Goal: Task Accomplishment & Management: Complete application form

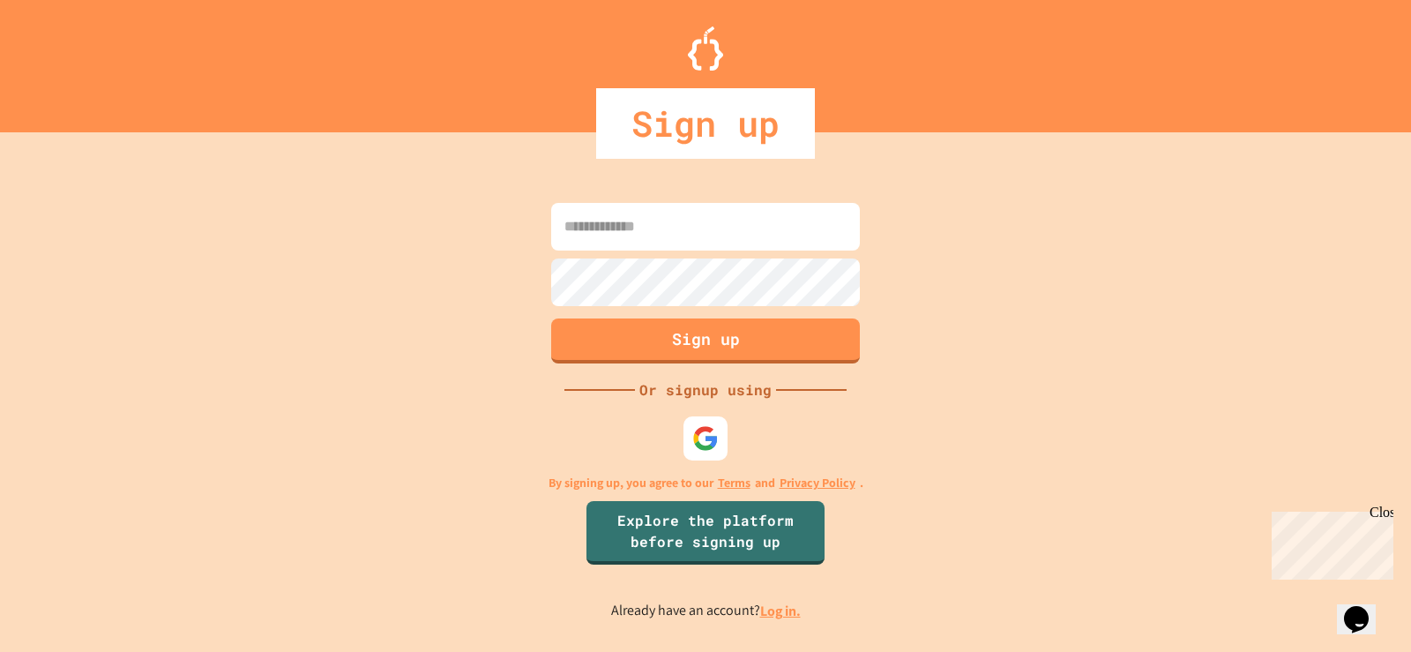
click at [723, 228] on input at bounding box center [705, 227] width 309 height 48
type input "**********"
click at [730, 344] on button "Sign up" at bounding box center [706, 339] width 315 height 46
click at [782, 618] on link "Log in." at bounding box center [780, 611] width 41 height 19
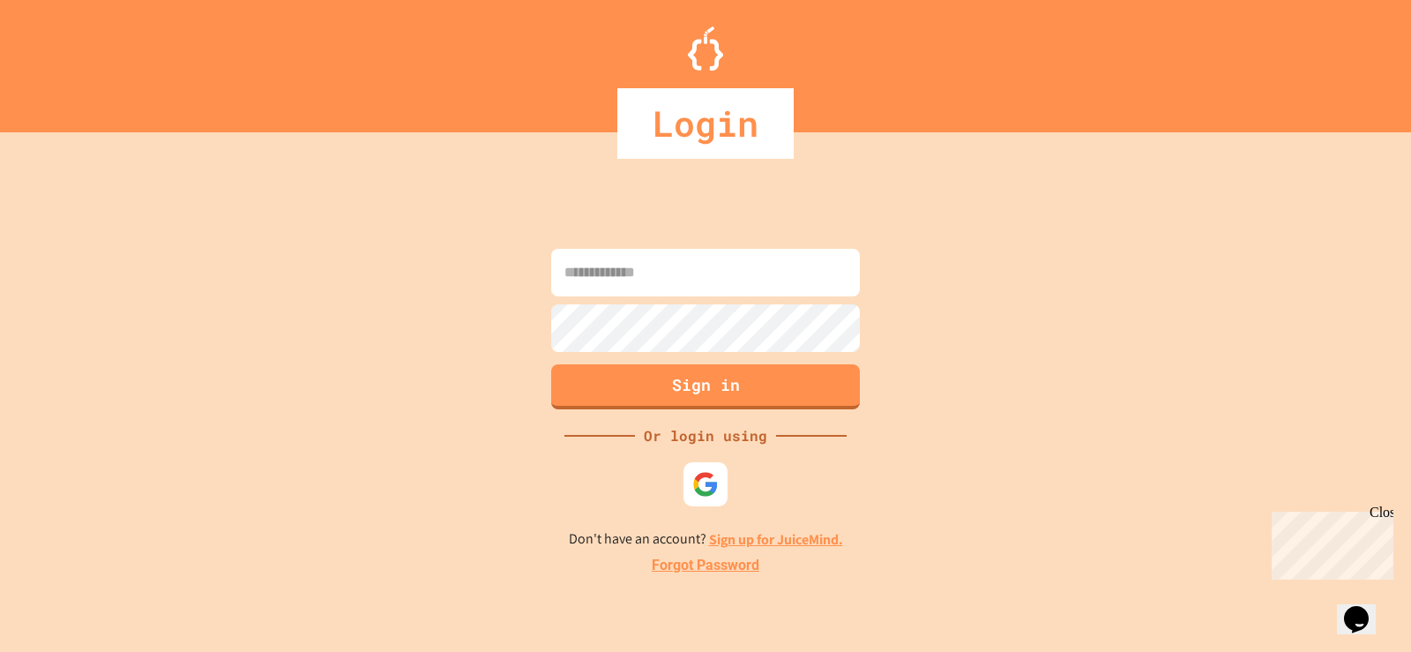
click at [683, 294] on input at bounding box center [705, 273] width 309 height 48
type input "**********"
click at [684, 378] on button "Sign in" at bounding box center [706, 385] width 315 height 46
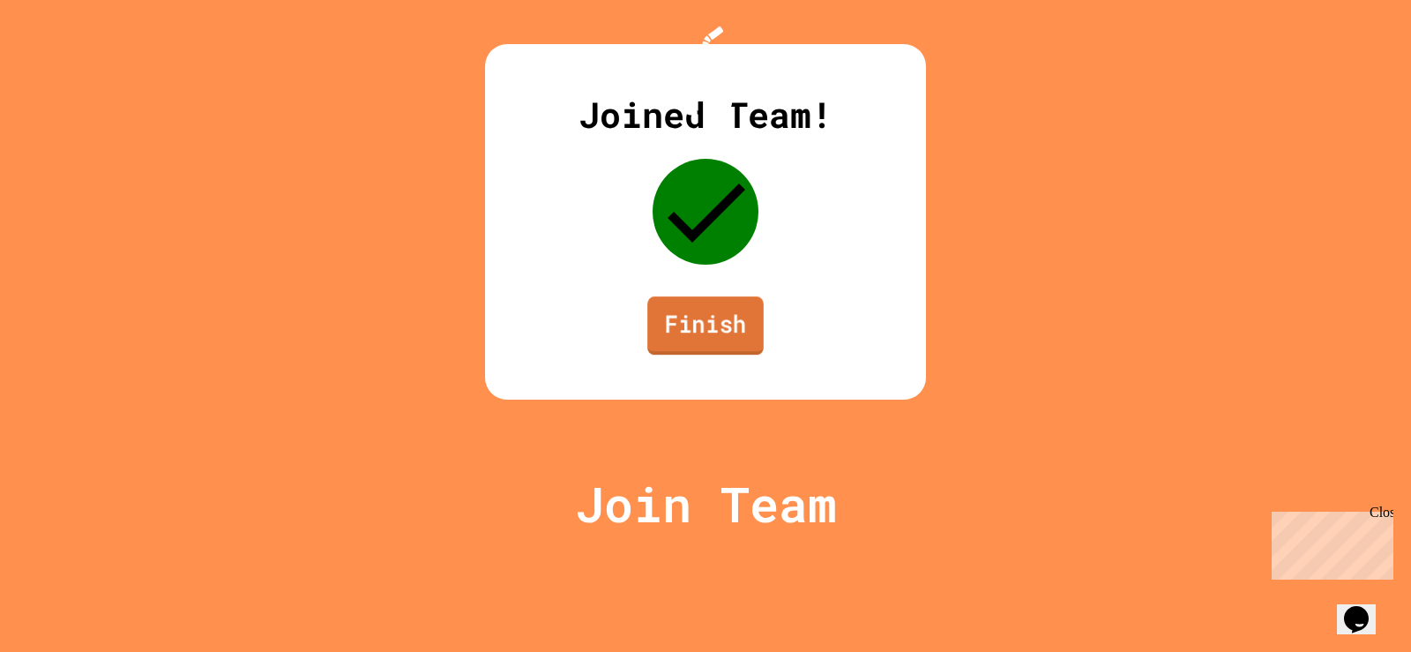
click at [719, 355] on link "Finish" at bounding box center [706, 325] width 116 height 58
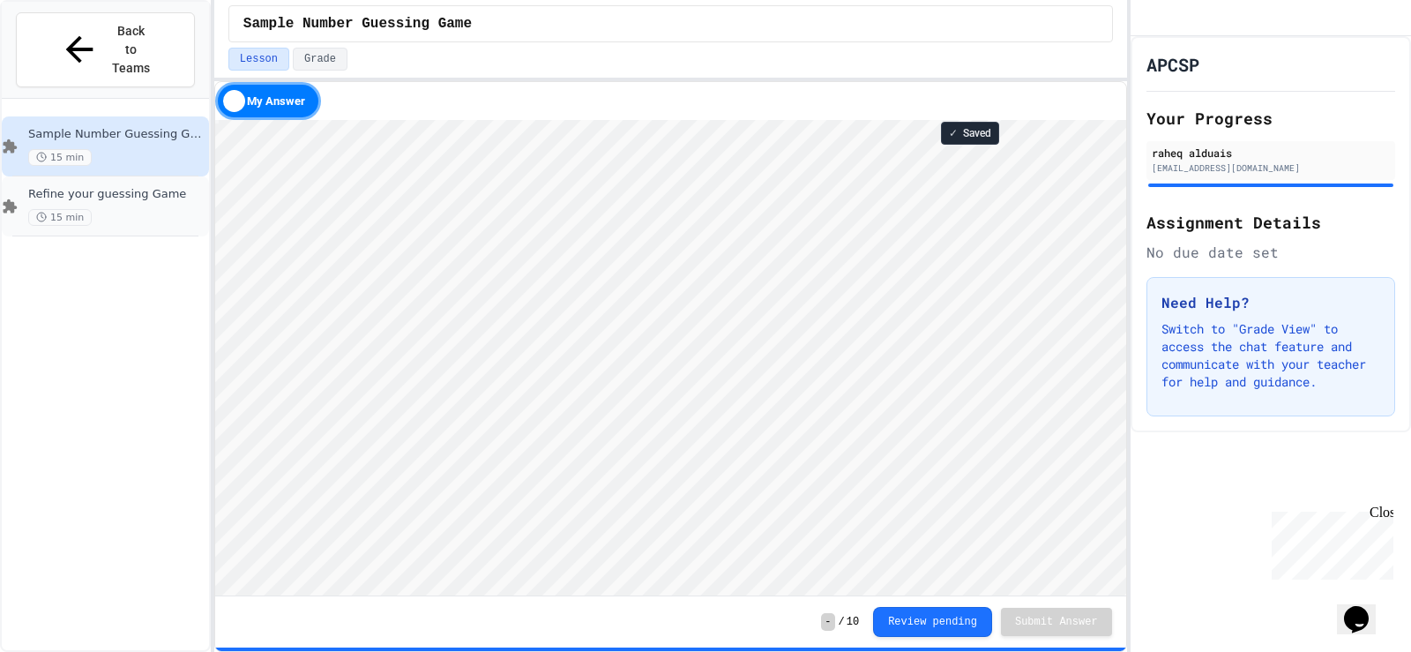
scroll to position [2, 0]
click at [278, 97] on div "My Answer" at bounding box center [268, 101] width 106 height 38
click at [135, 176] on div "Refine your guessing Game 15 min" at bounding box center [105, 206] width 207 height 60
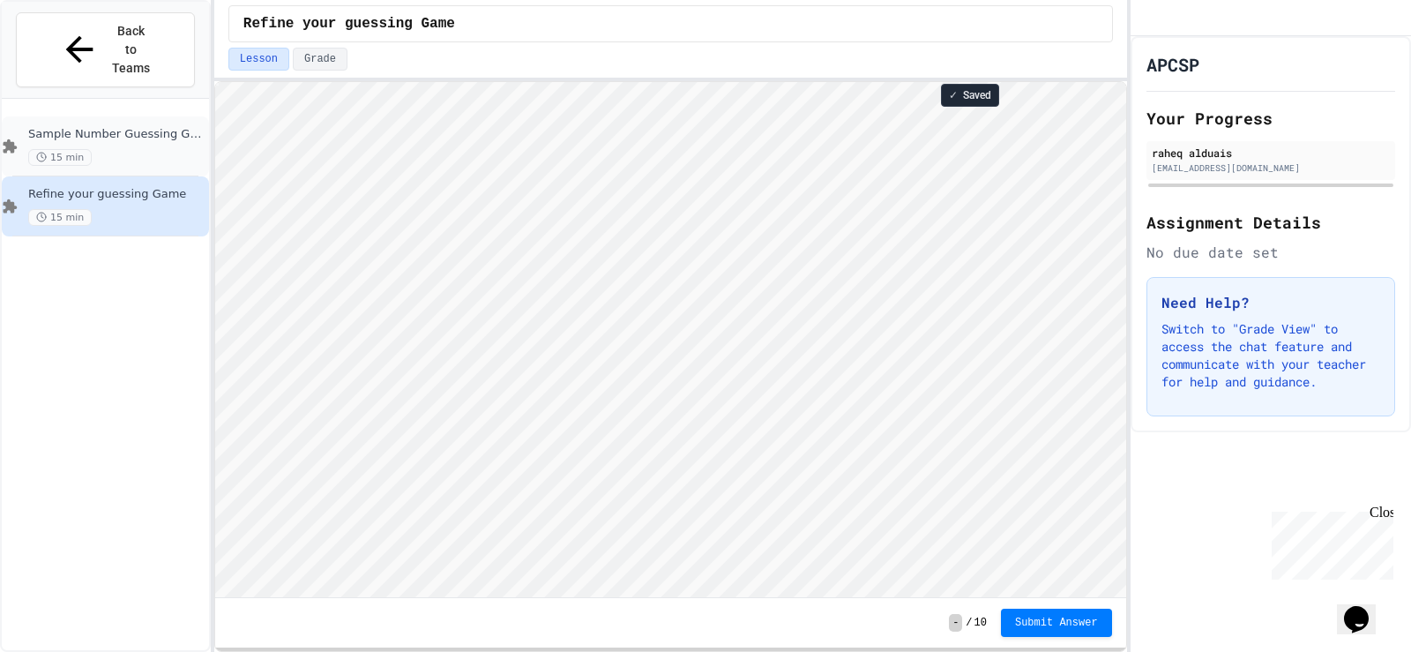
click at [127, 149] on div "15 min" at bounding box center [116, 157] width 177 height 17
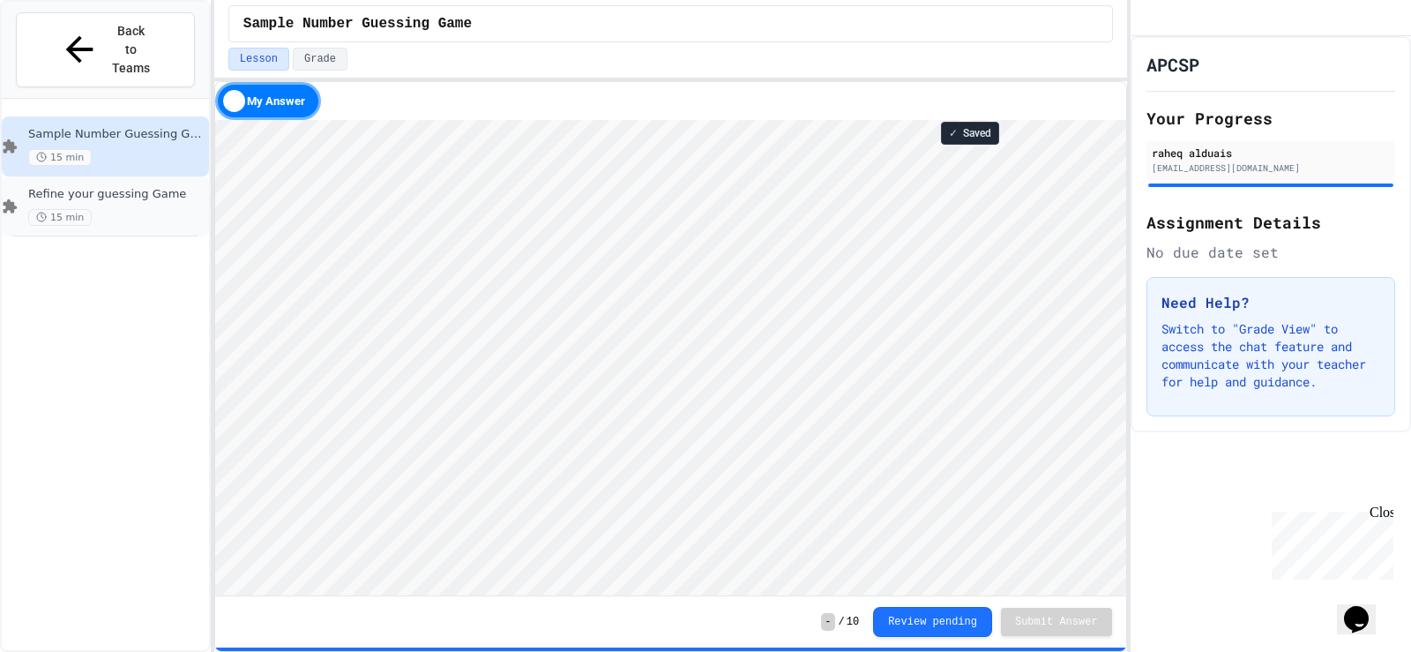
click at [108, 209] on div "15 min" at bounding box center [116, 217] width 177 height 17
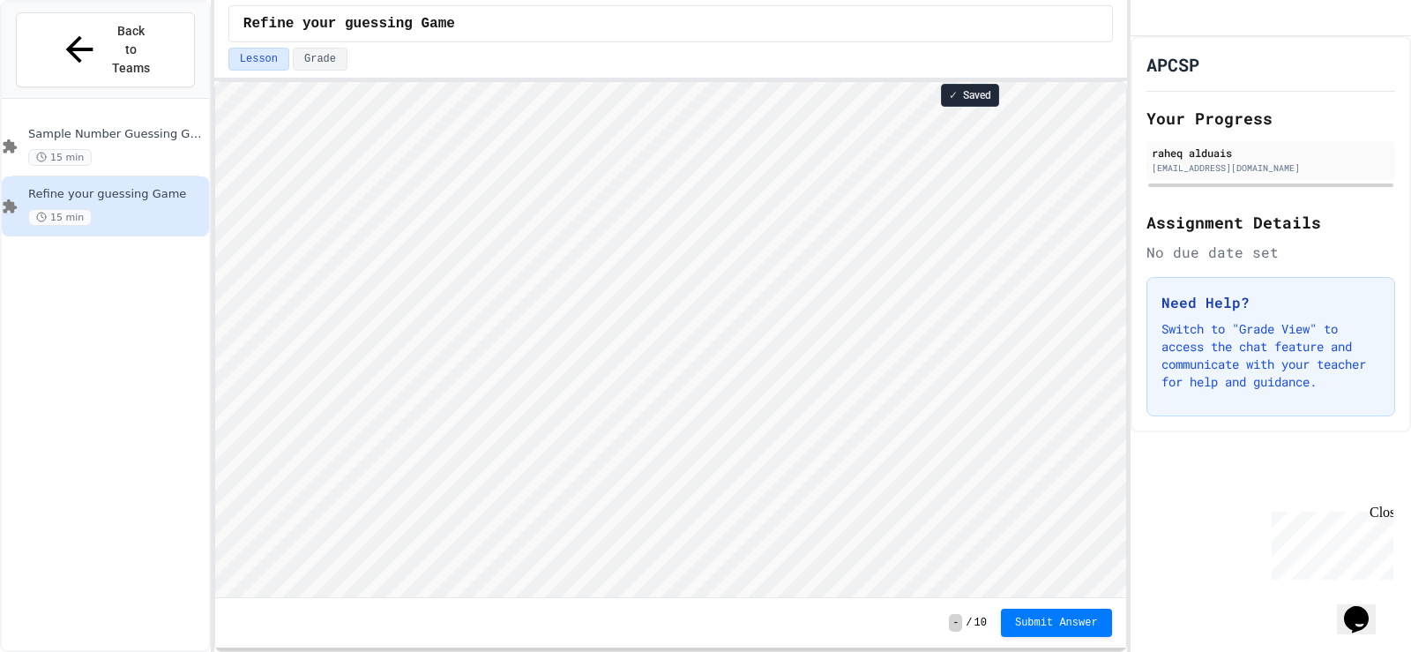
scroll to position [2, 0]
click at [139, 127] on span "Sample Number Guessing Game" at bounding box center [116, 134] width 177 height 15
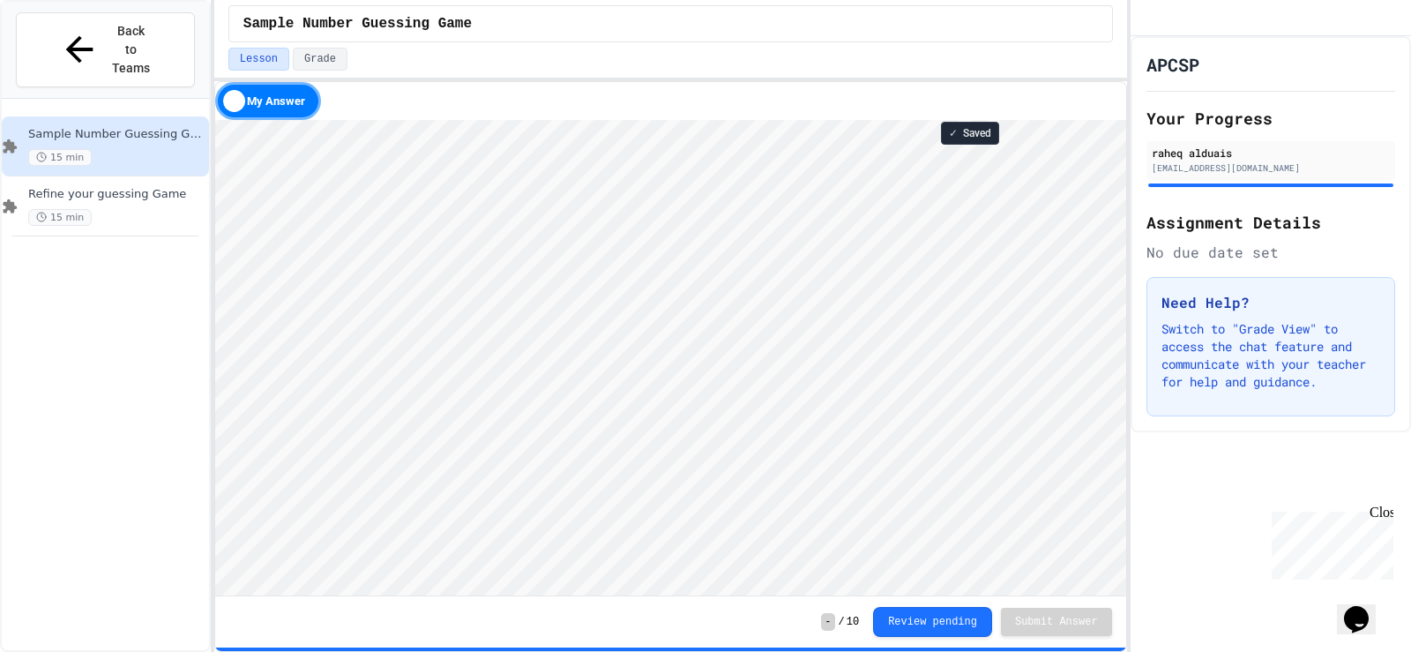
scroll to position [2, 0]
click at [135, 209] on div "15 min" at bounding box center [116, 217] width 177 height 17
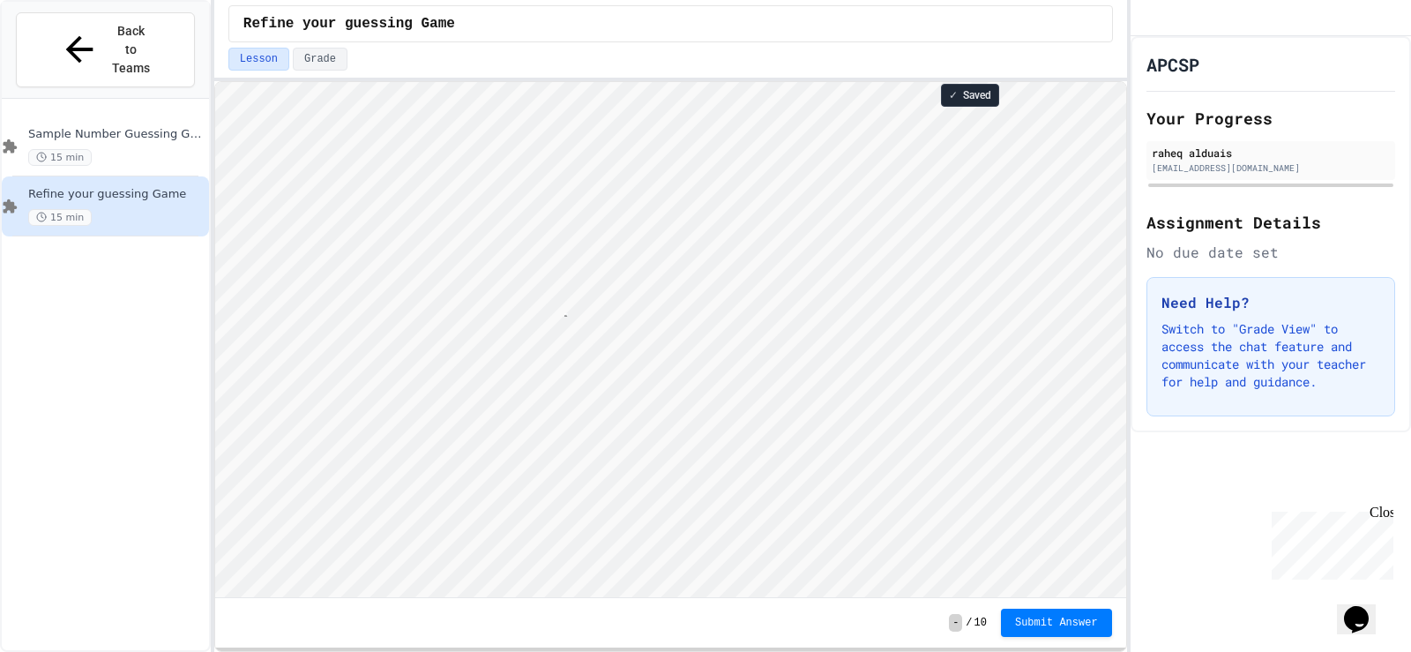
scroll to position [2, 68]
type textarea "**********"
type textarea "*"
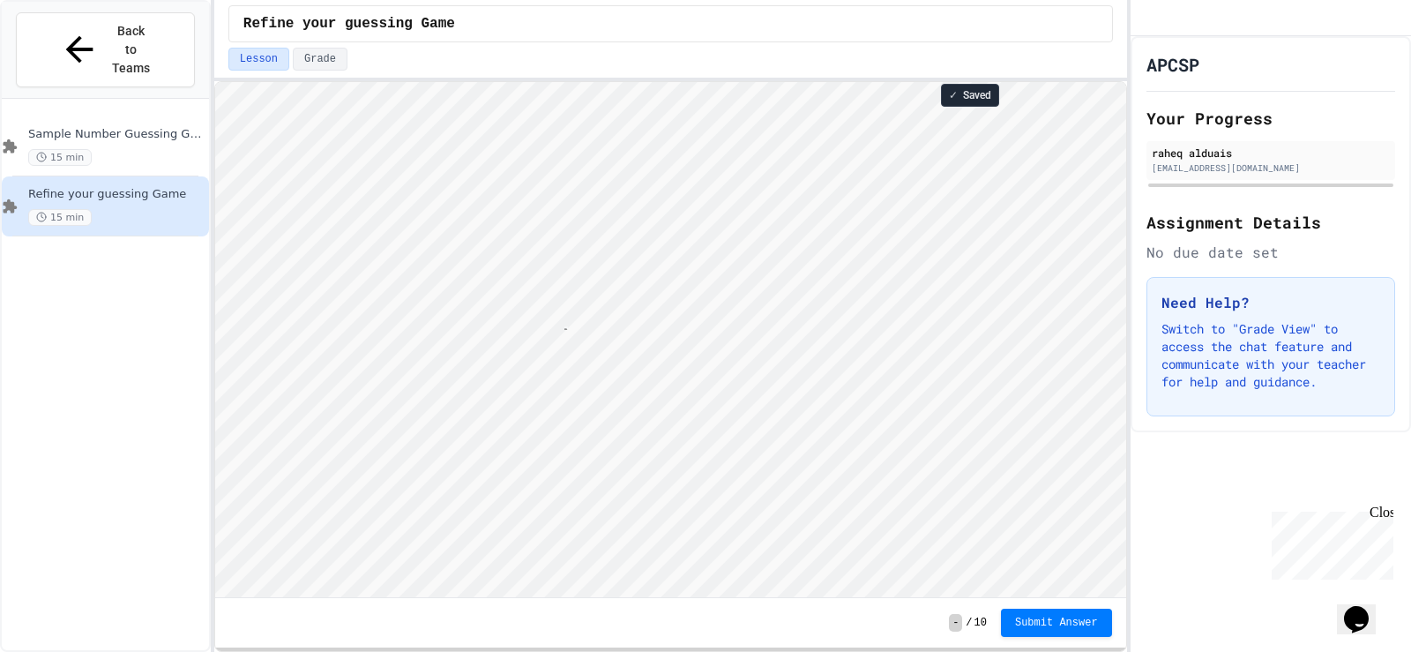
type textarea "**********"
click at [179, 127] on div "Sample Number Guessing Game 15 min" at bounding box center [116, 146] width 177 height 39
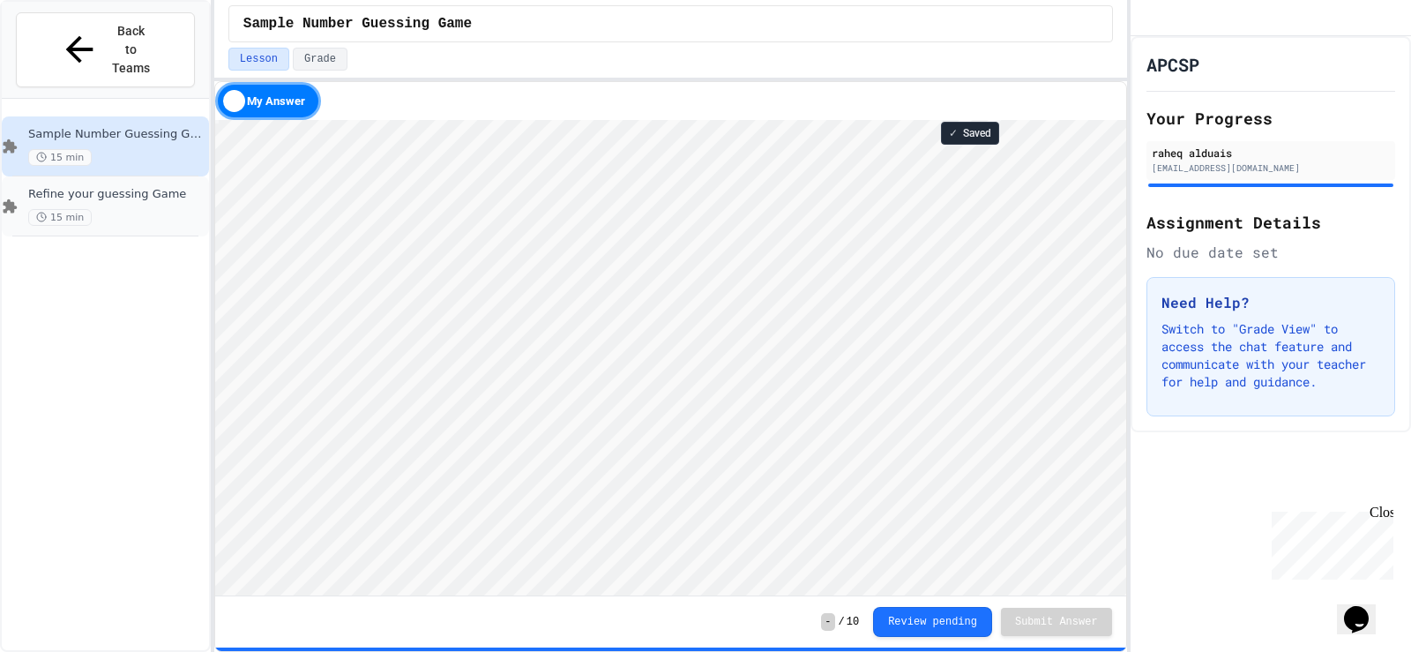
click at [134, 187] on div "Refine your guessing Game 15 min" at bounding box center [116, 206] width 177 height 39
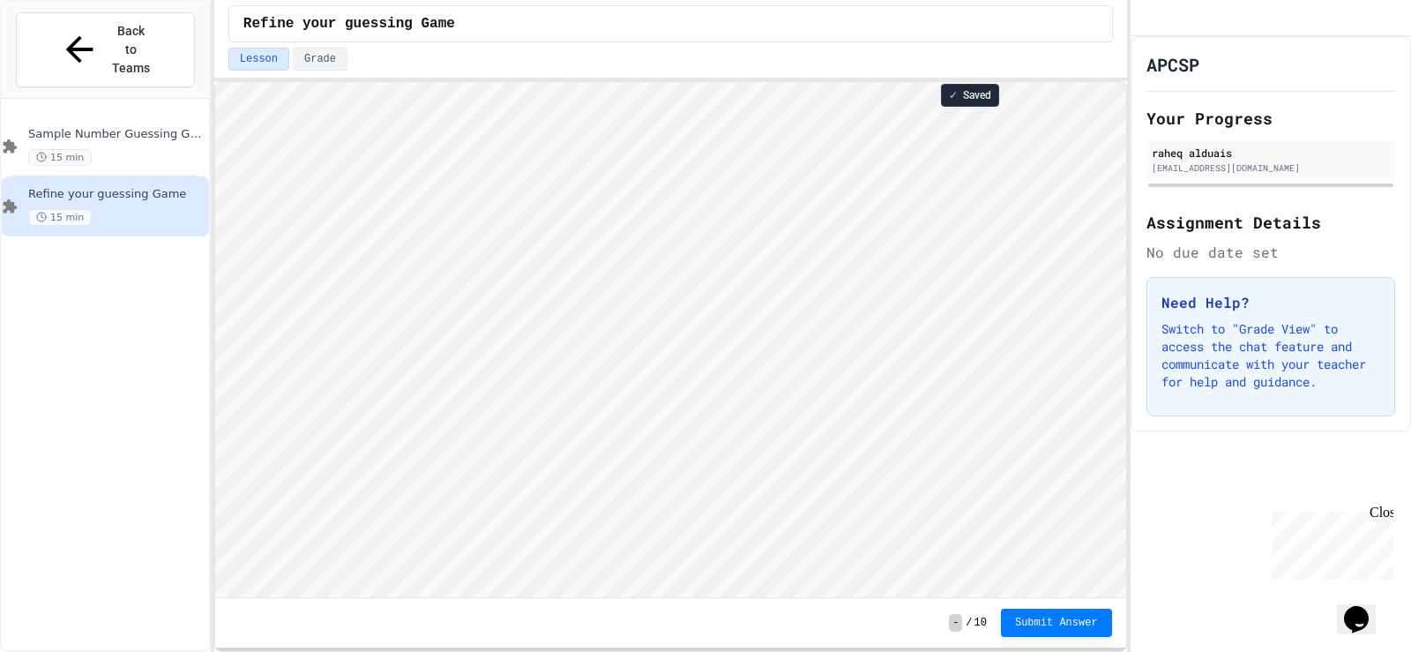
scroll to position [2, 0]
click at [143, 132] on div "Sample Number Guessing Game 15 min" at bounding box center [105, 146] width 207 height 60
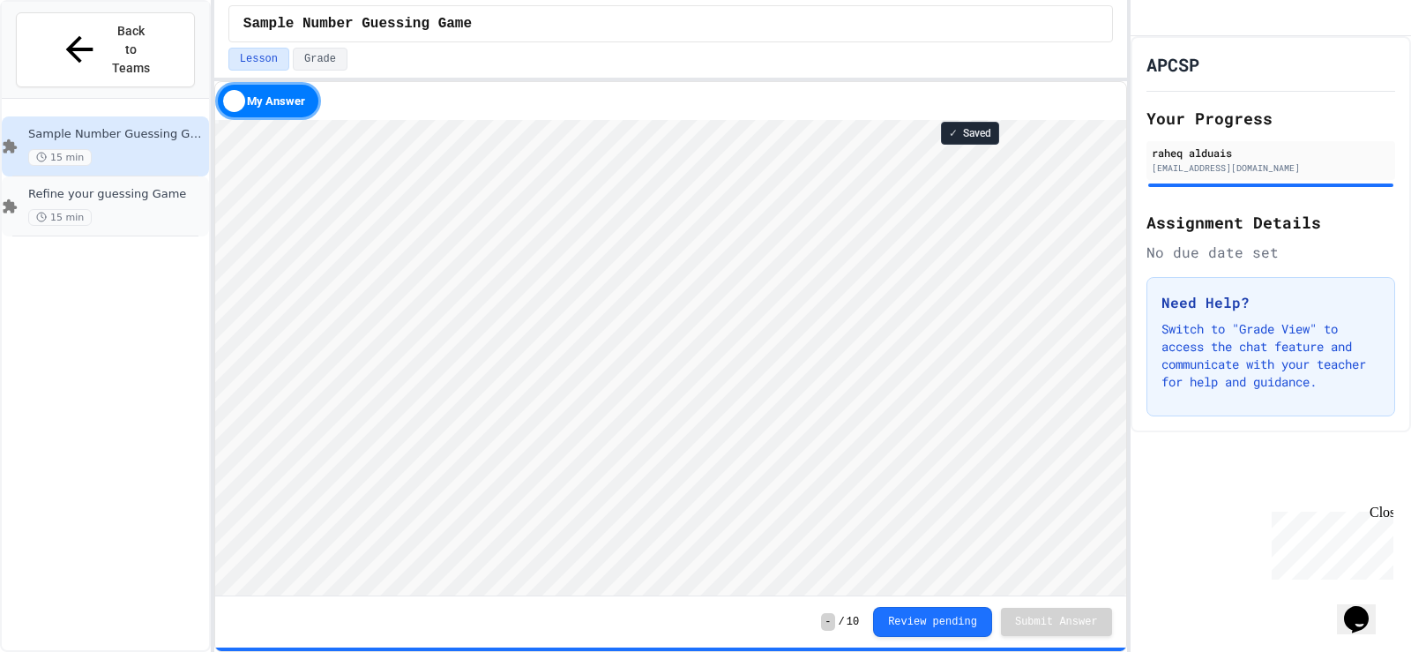
click at [166, 209] on div "15 min" at bounding box center [116, 217] width 177 height 17
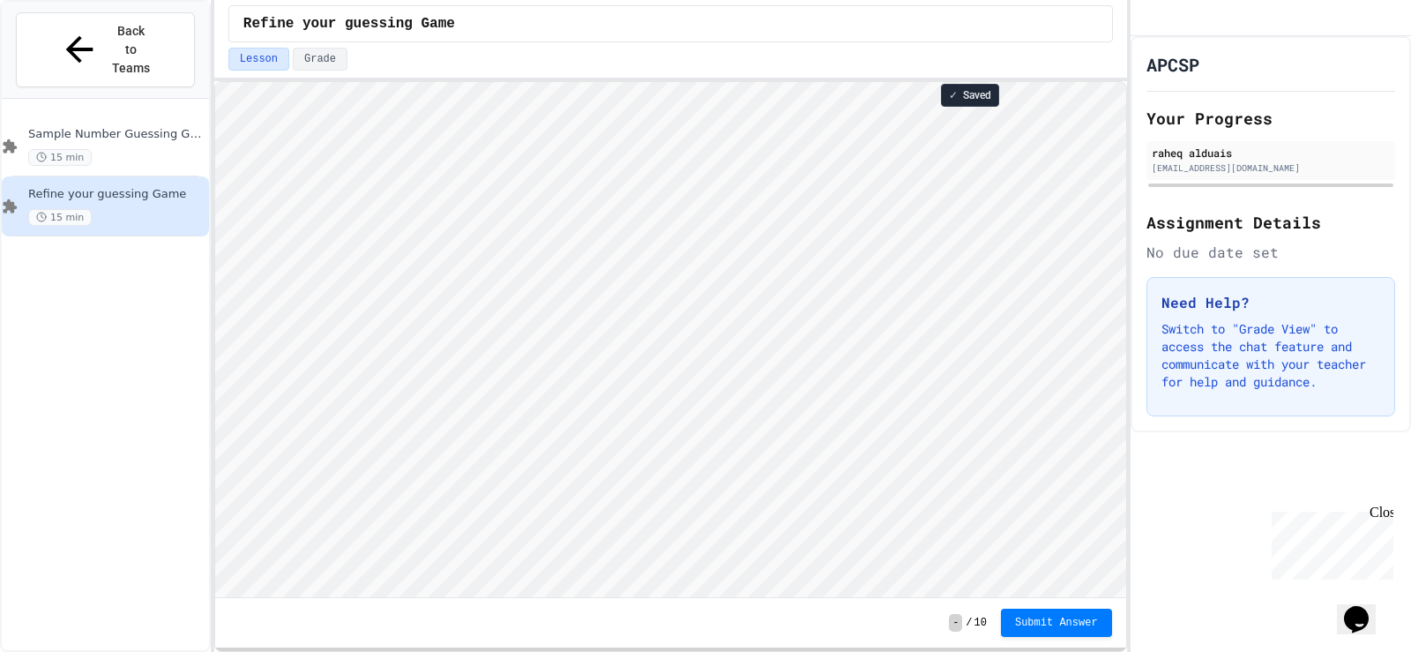
scroll to position [2, 0]
click at [141, 127] on div "Sample Number Guessing Game 15 min" at bounding box center [116, 146] width 177 height 39
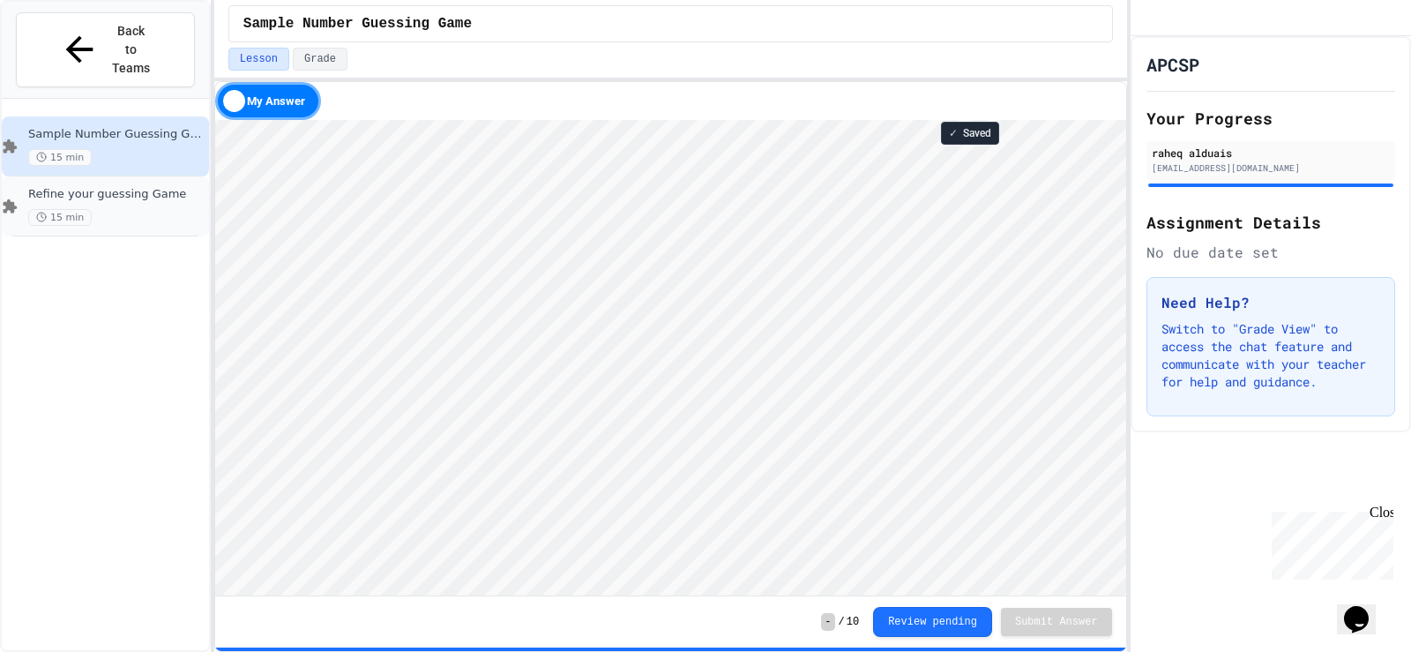
click at [154, 209] on div "15 min" at bounding box center [116, 217] width 177 height 17
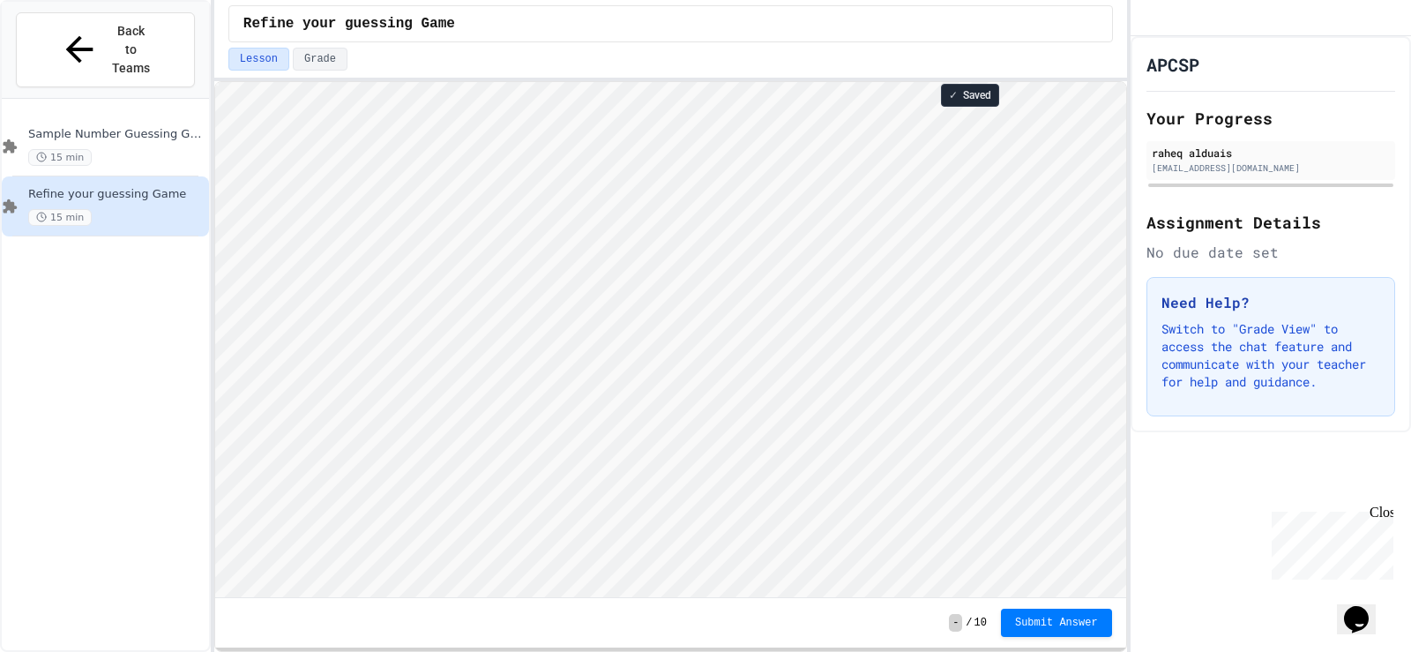
scroll to position [2, 0]
click at [113, 127] on span "Sample Number Guessing Game" at bounding box center [116, 134] width 177 height 15
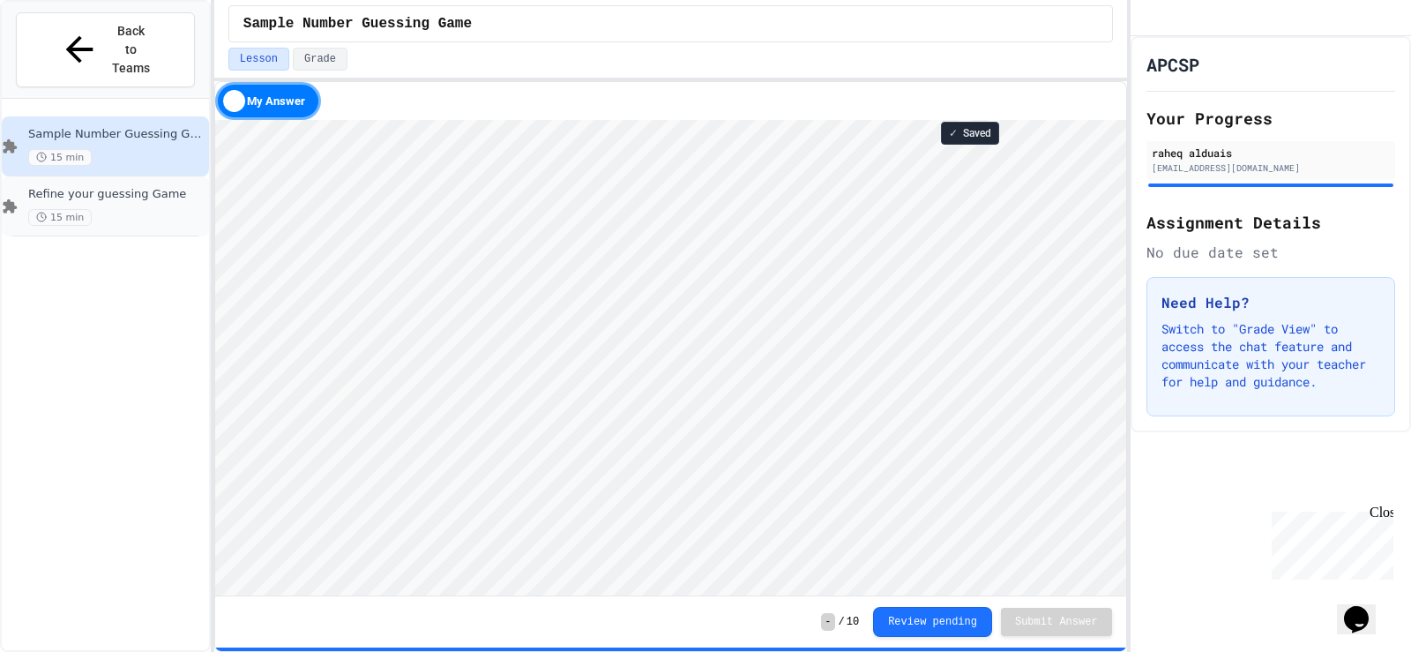
click at [125, 209] on div "15 min" at bounding box center [116, 217] width 177 height 17
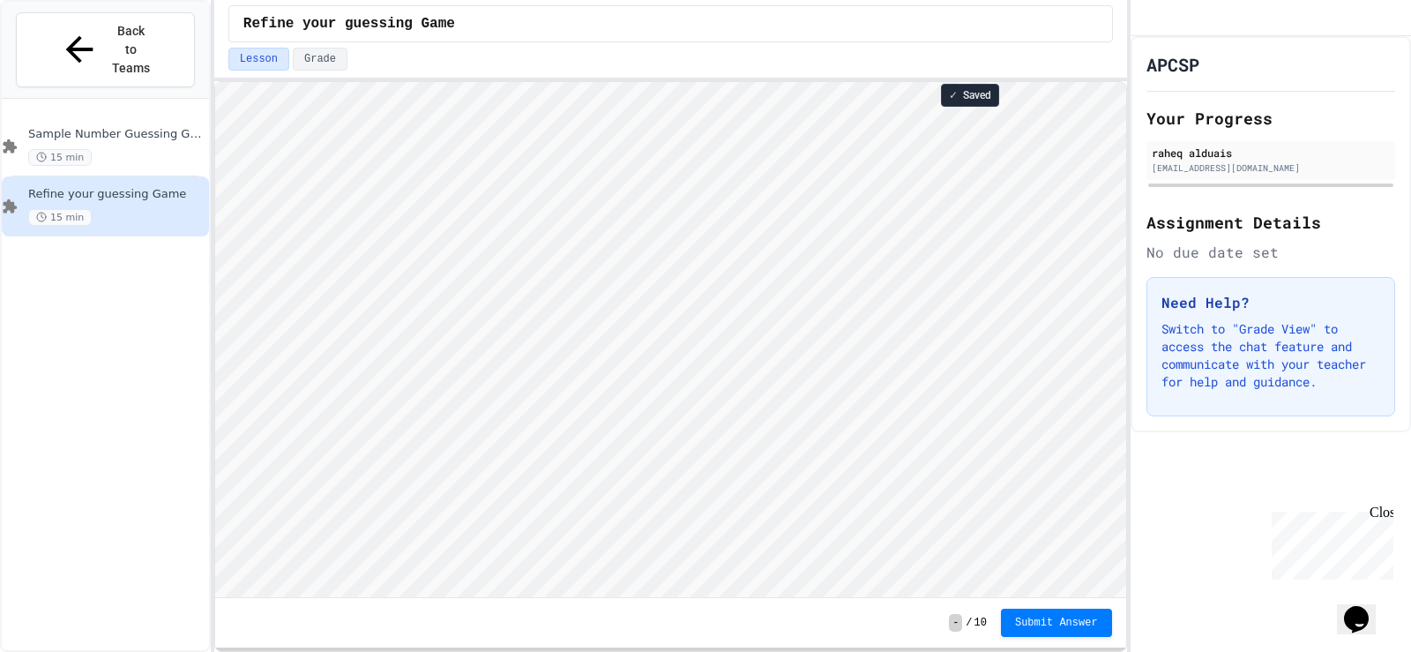
scroll to position [2, 0]
click at [134, 127] on div "Sample Number Guessing Game 15 min" at bounding box center [116, 146] width 177 height 39
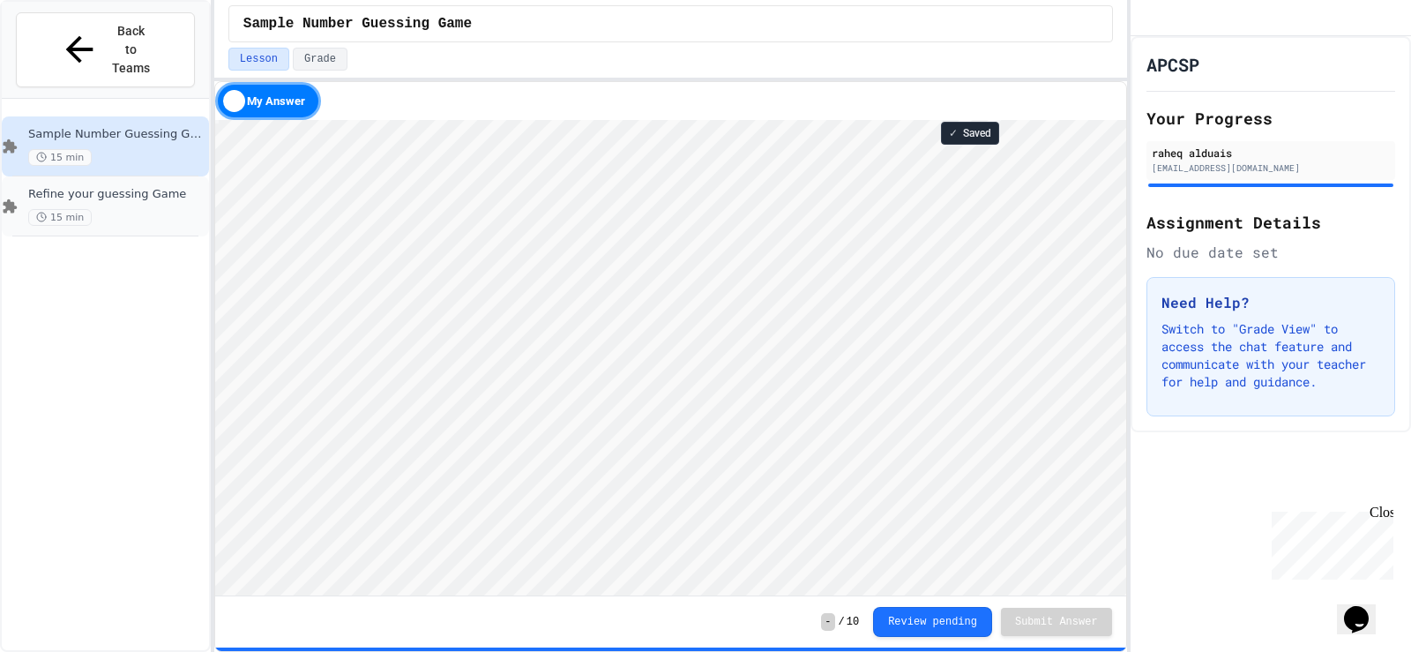
click at [139, 209] on div "15 min" at bounding box center [116, 217] width 177 height 17
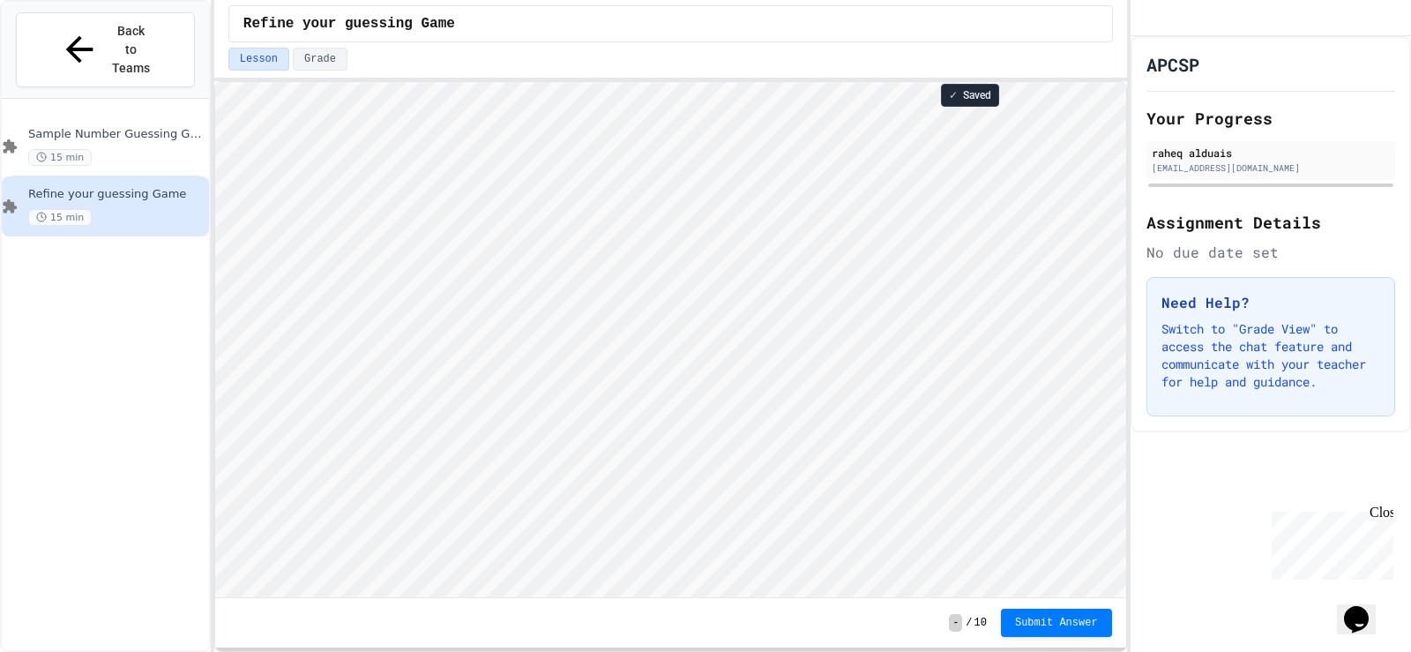
scroll to position [2, 0]
click at [161, 149] on div "15 min" at bounding box center [116, 157] width 177 height 17
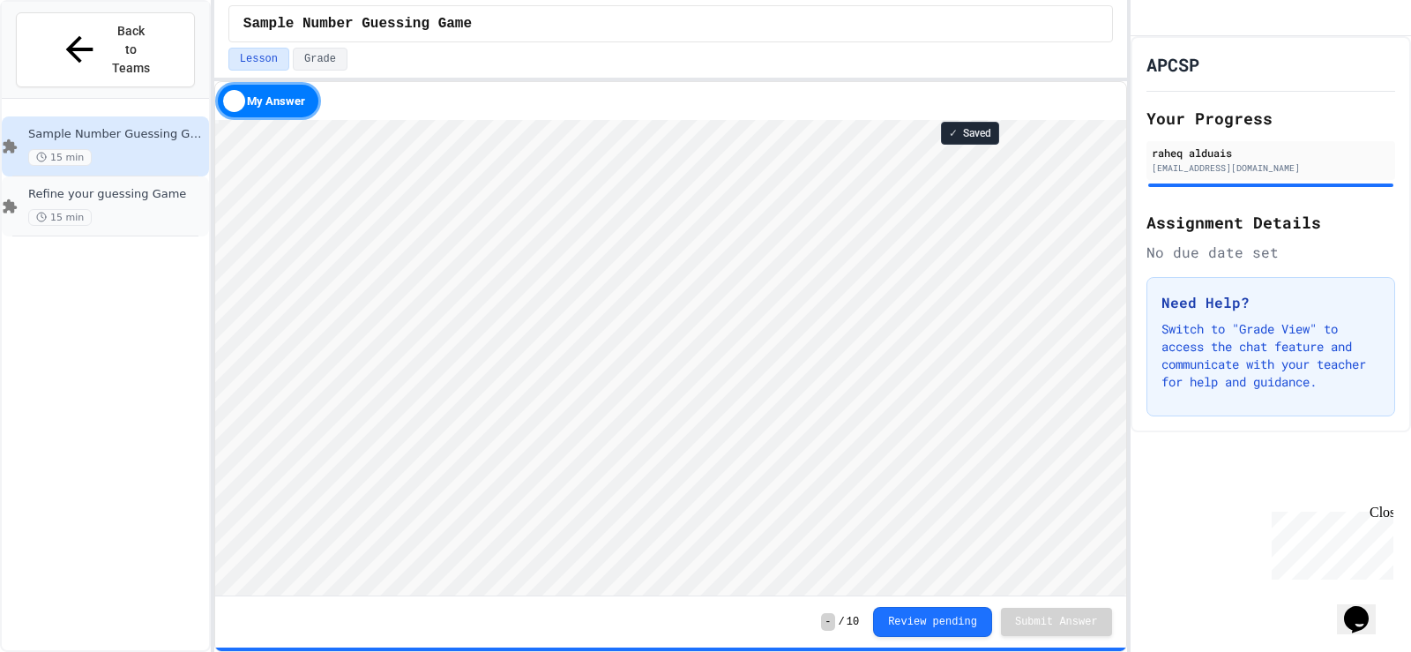
click at [153, 209] on div "15 min" at bounding box center [116, 217] width 177 height 17
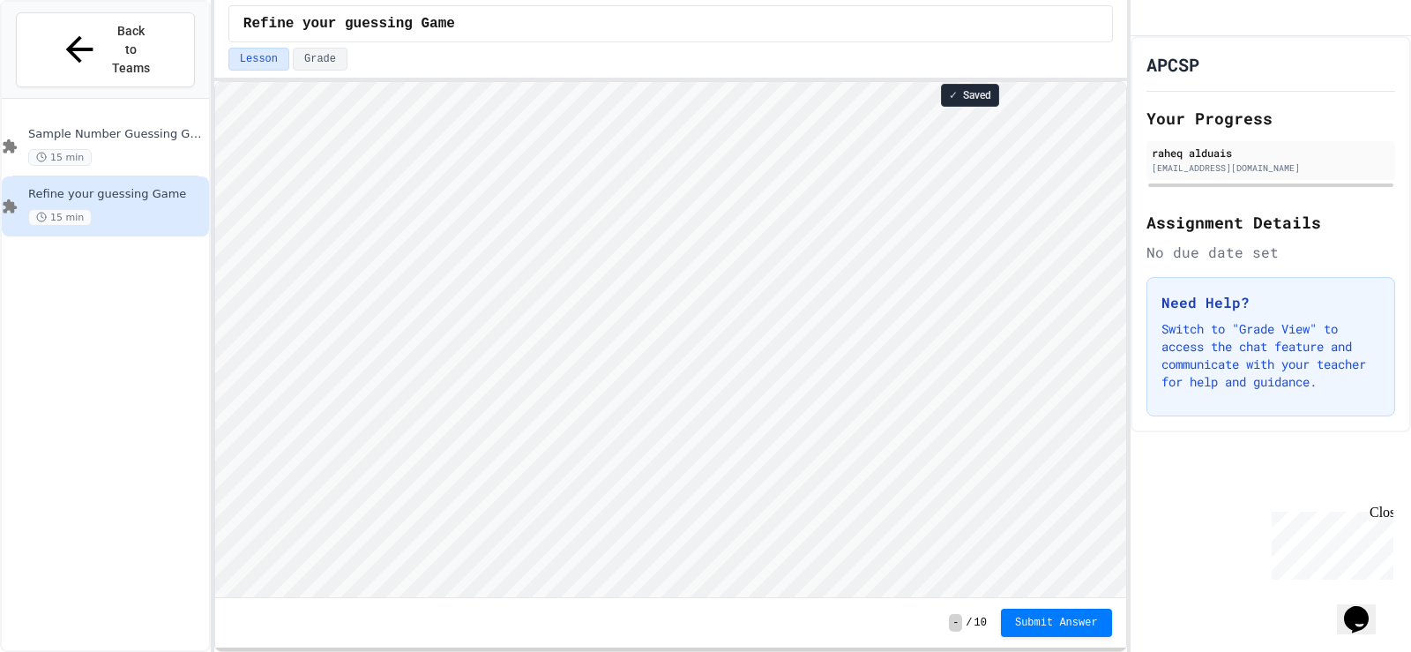
scroll to position [2, 0]
type textarea "**********"
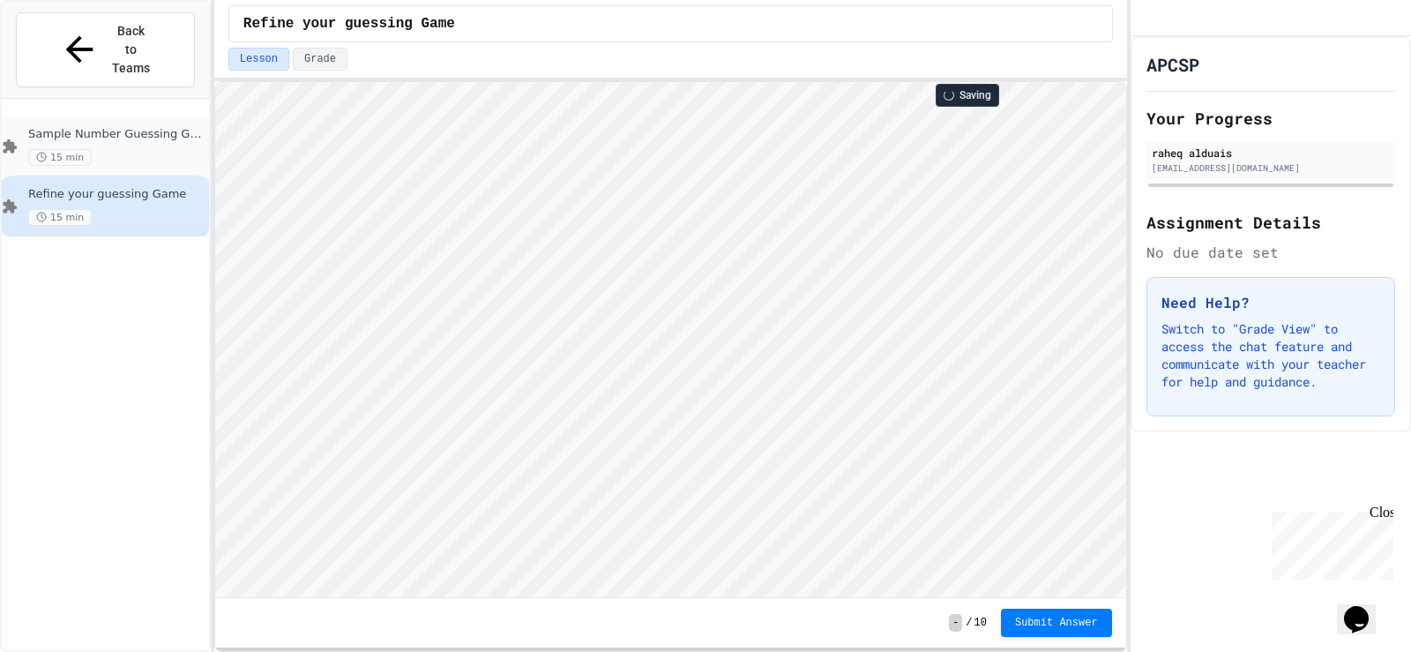
click at [116, 127] on div "Sample Number Guessing Game 15 min" at bounding box center [116, 146] width 177 height 39
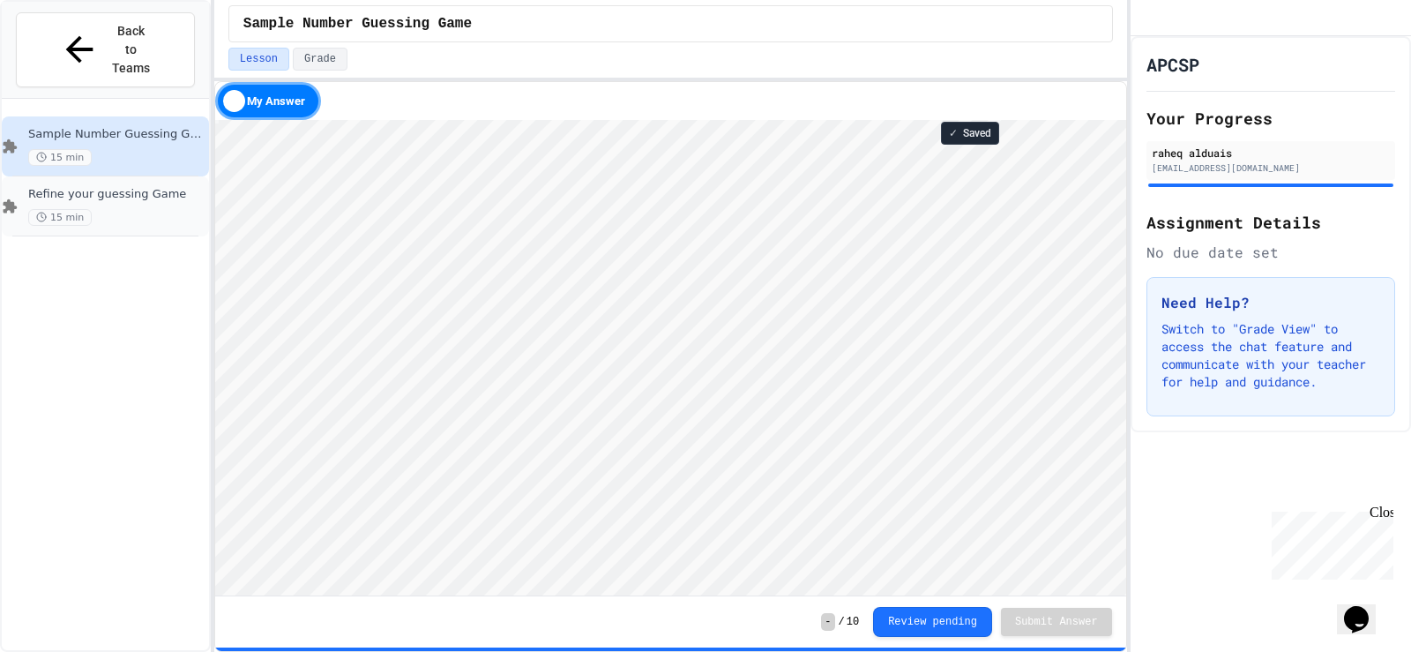
click at [168, 209] on div "15 min" at bounding box center [116, 217] width 177 height 17
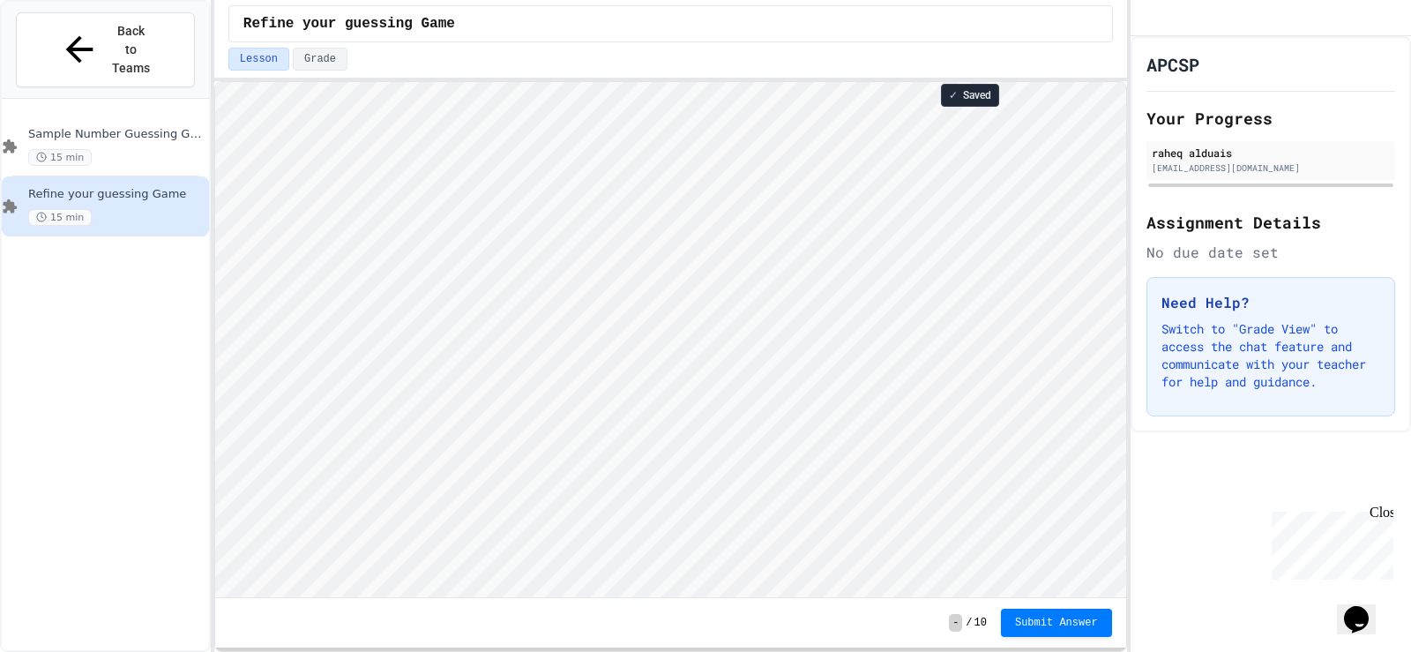
scroll to position [2, 0]
type textarea "******"
type textarea "**********"
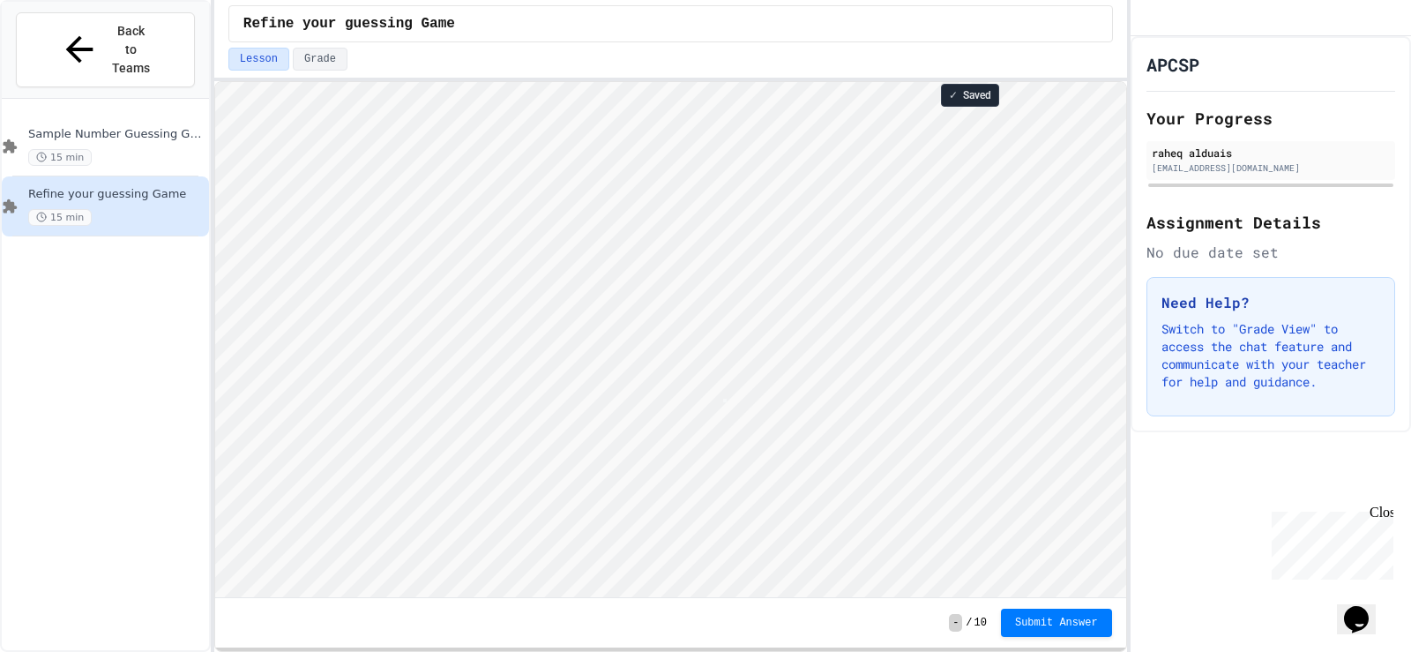
type textarea "*"
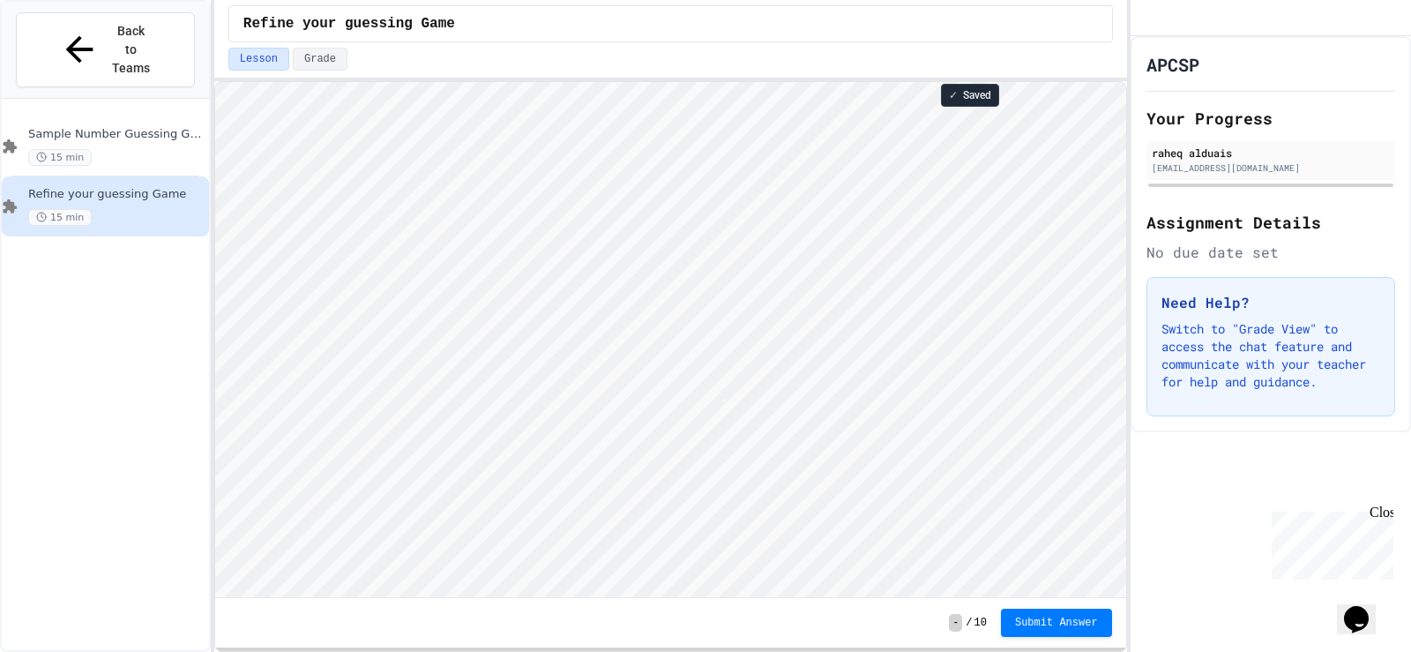
type textarea "*"
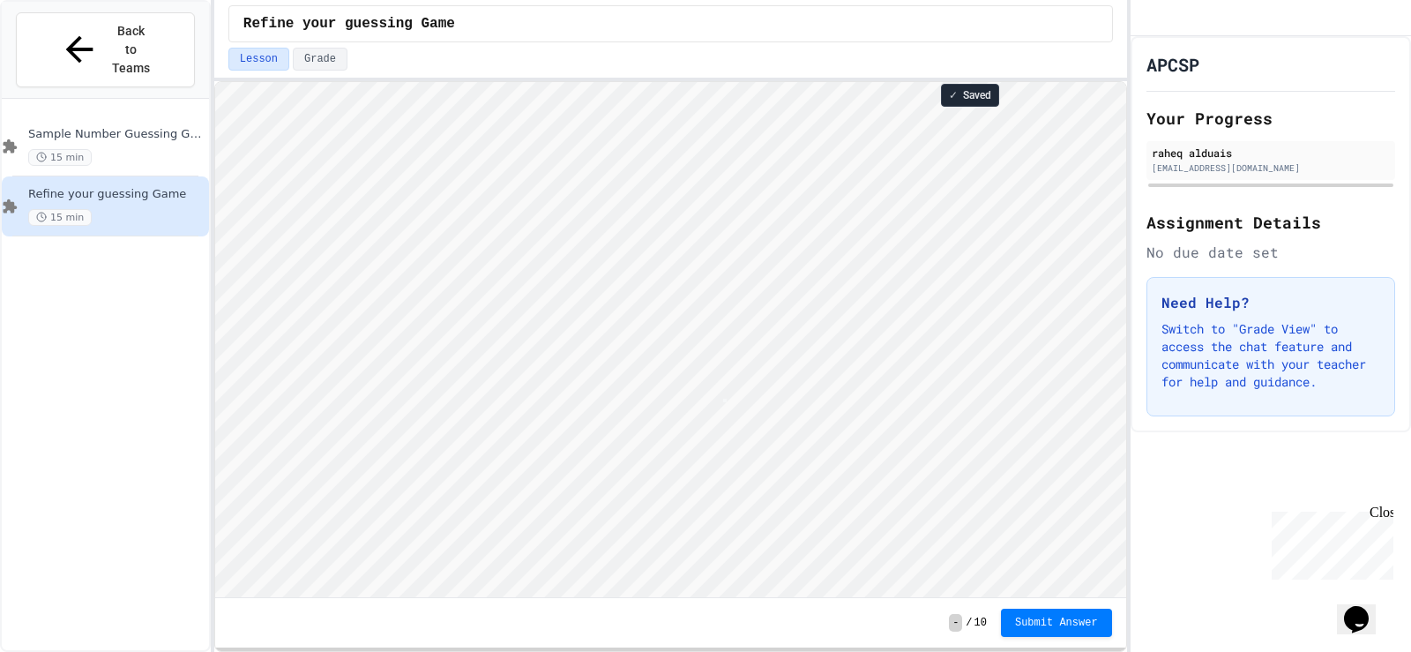
type textarea "*"
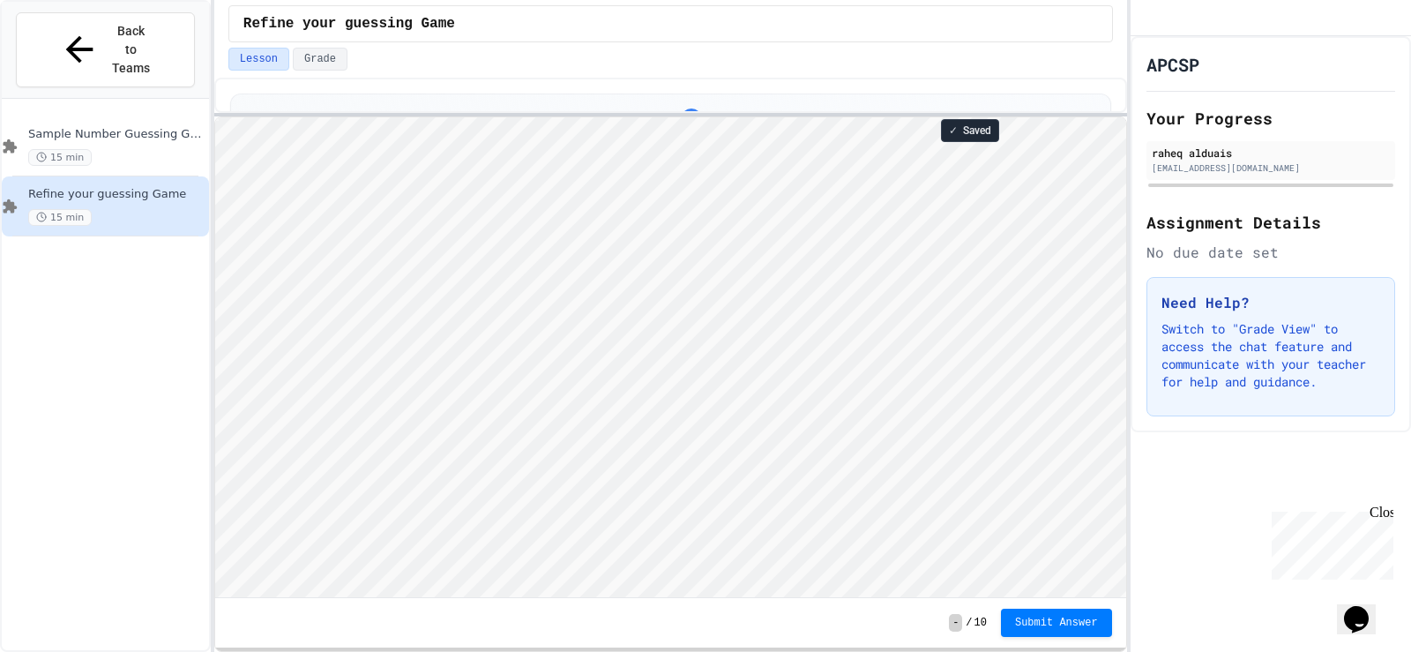
click at [625, 115] on div at bounding box center [670, 115] width 913 height 4
